Goal: Transaction & Acquisition: Purchase product/service

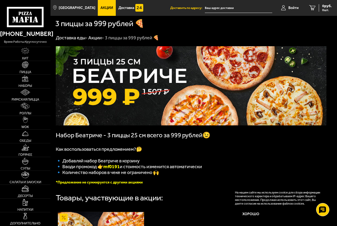
click at [96, 38] on link "Акции -" at bounding box center [96, 38] width 16 height 6
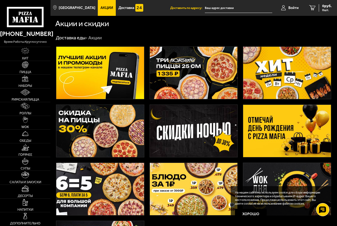
click at [188, 71] on img at bounding box center [194, 73] width 88 height 52
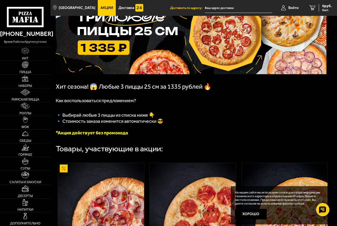
scroll to position [53, 0]
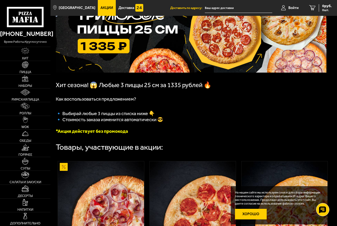
click at [253, 215] on button "Хорошо" at bounding box center [251, 214] width 32 height 11
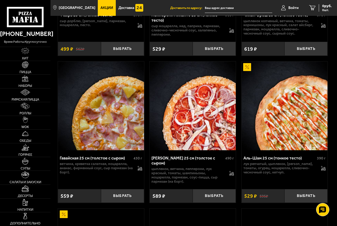
scroll to position [608, 0]
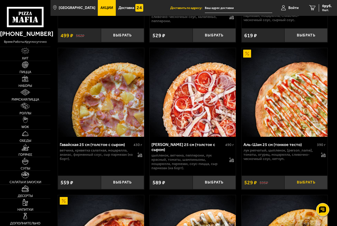
click at [309, 183] on button "Выбрать" at bounding box center [305, 183] width 43 height 14
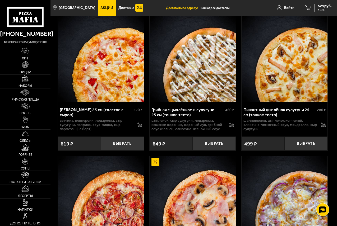
scroll to position [1189, 0]
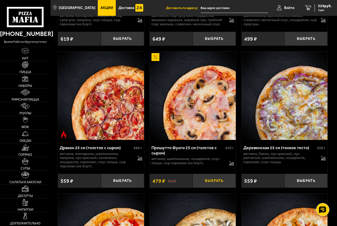
click at [212, 181] on button "Выбрать" at bounding box center [214, 181] width 43 height 14
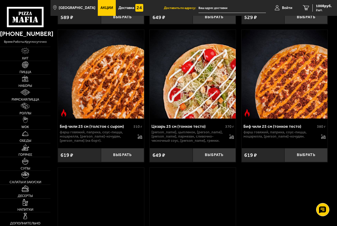
scroll to position [2668, 0]
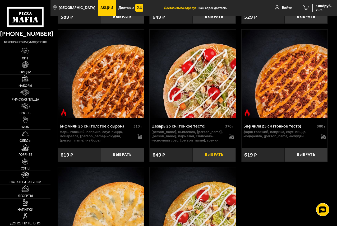
click at [203, 148] on button "Выбрать" at bounding box center [214, 155] width 43 height 14
click at [328, 11] on span "3 шт." at bounding box center [324, 9] width 16 height 3
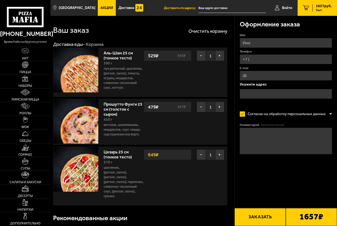
click at [252, 44] on input "Имя" at bounding box center [286, 43] width 92 height 10
click at [252, 44] on input "[PERSON_NAME]" at bounding box center [286, 43] width 92 height 10
type input "[PERSON_NAME]"
click at [251, 59] on input "Телефон" at bounding box center [286, 59] width 92 height 10
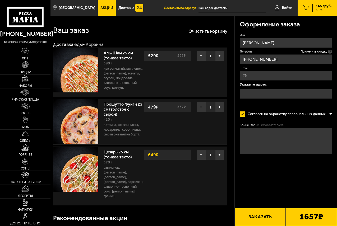
type input "[PHONE_NUMBER]"
click at [268, 77] on input "E-mail" at bounding box center [286, 76] width 92 height 10
type input "cher"
click at [264, 92] on input "text" at bounding box center [286, 94] width 92 height 10
